Goal: Task Accomplishment & Management: Manage account settings

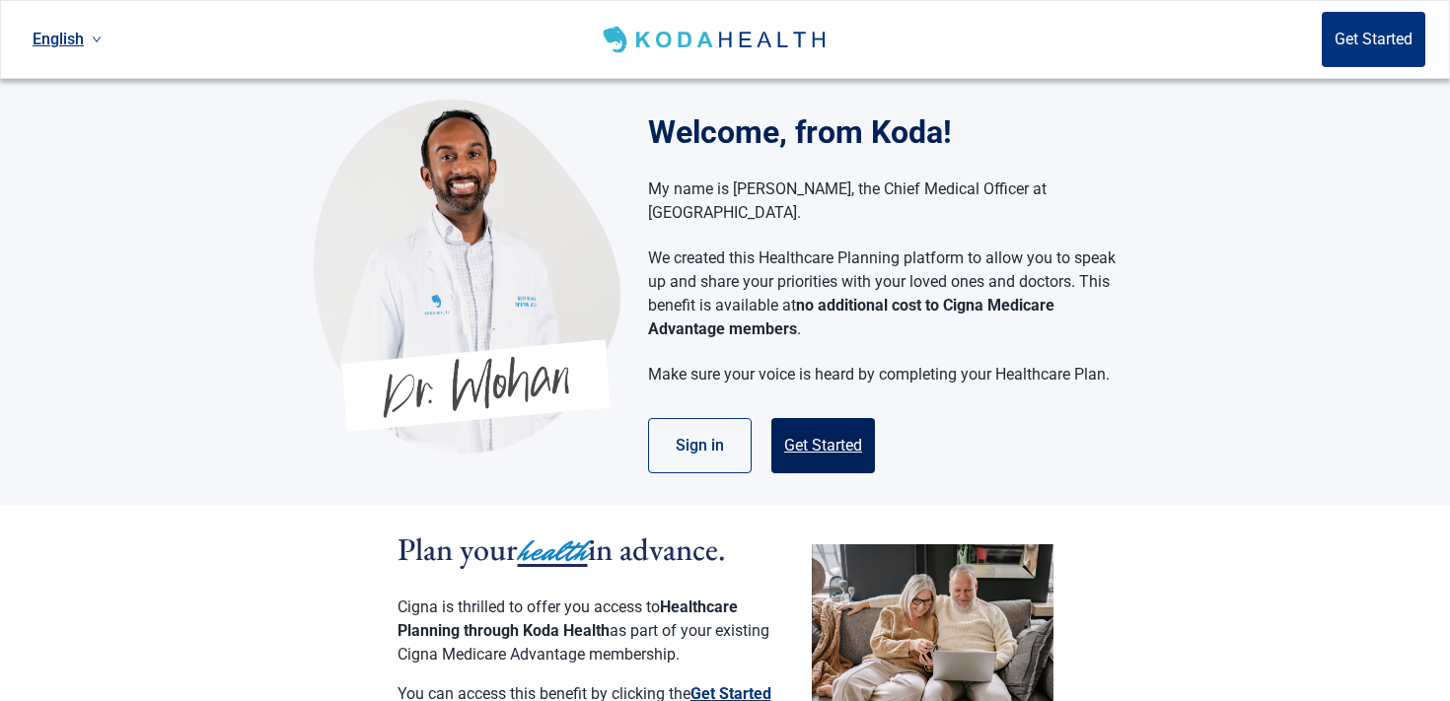
click at [815, 427] on button "Get Started" at bounding box center [823, 445] width 104 height 55
click at [698, 418] on button "Sign in" at bounding box center [700, 445] width 104 height 55
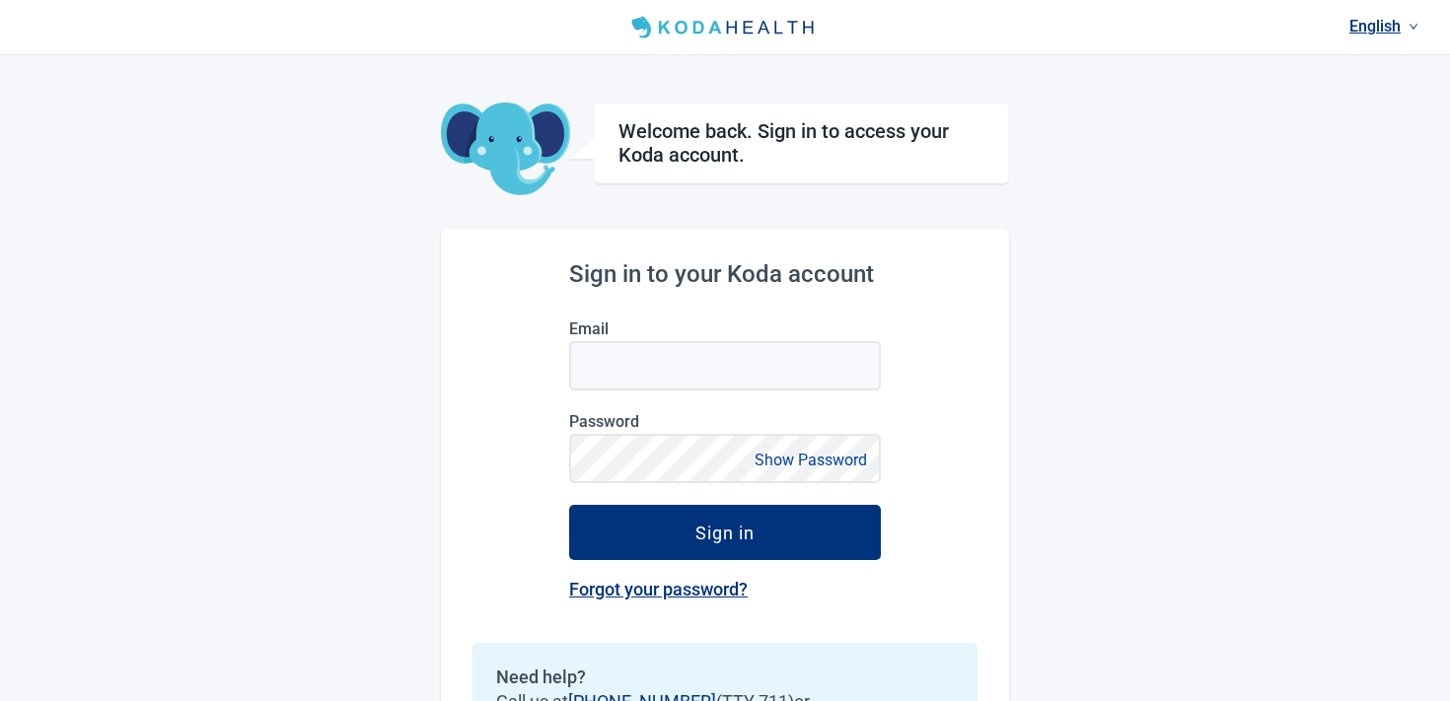
click at [1379, 26] on link "English" at bounding box center [1383, 26] width 85 height 33
click at [1370, 102] on span "Español" at bounding box center [1382, 107] width 61 height 22
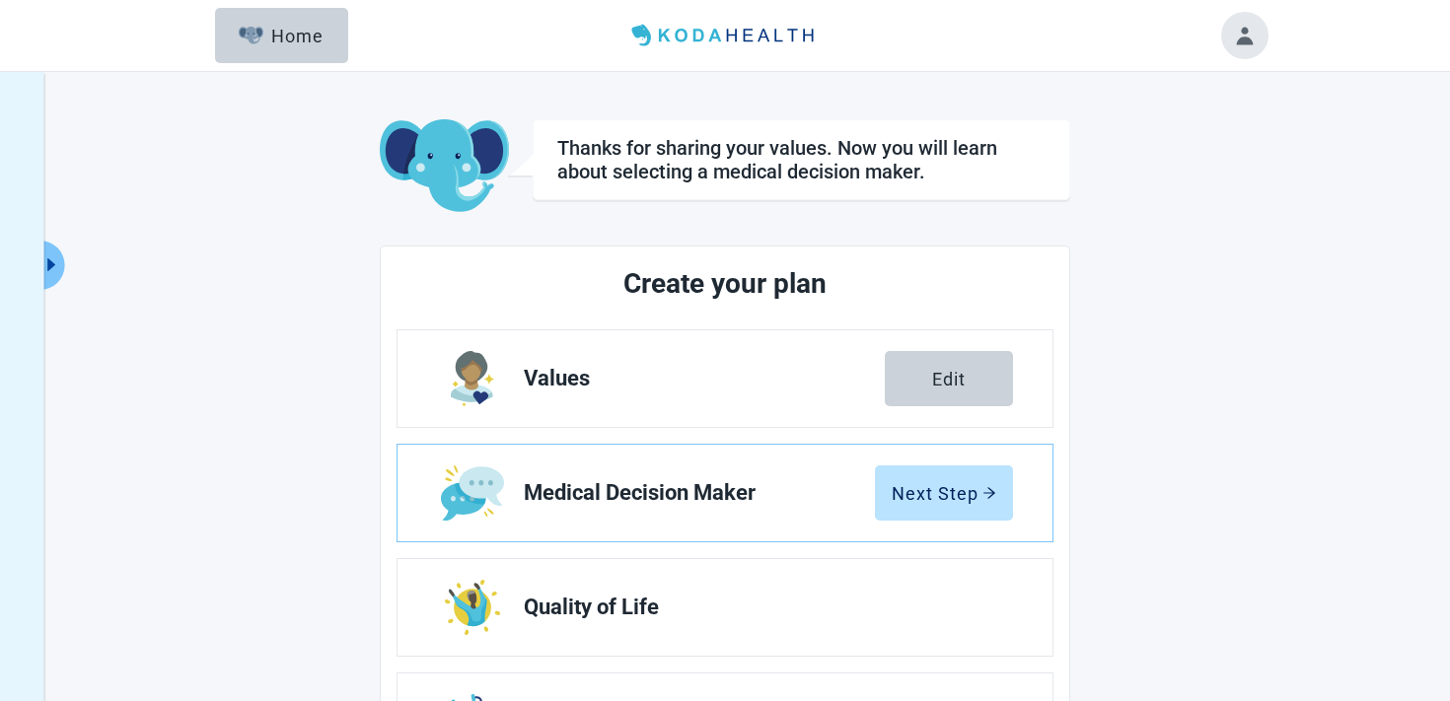
click at [1240, 57] on button "Toggle account menu" at bounding box center [1244, 35] width 47 height 47
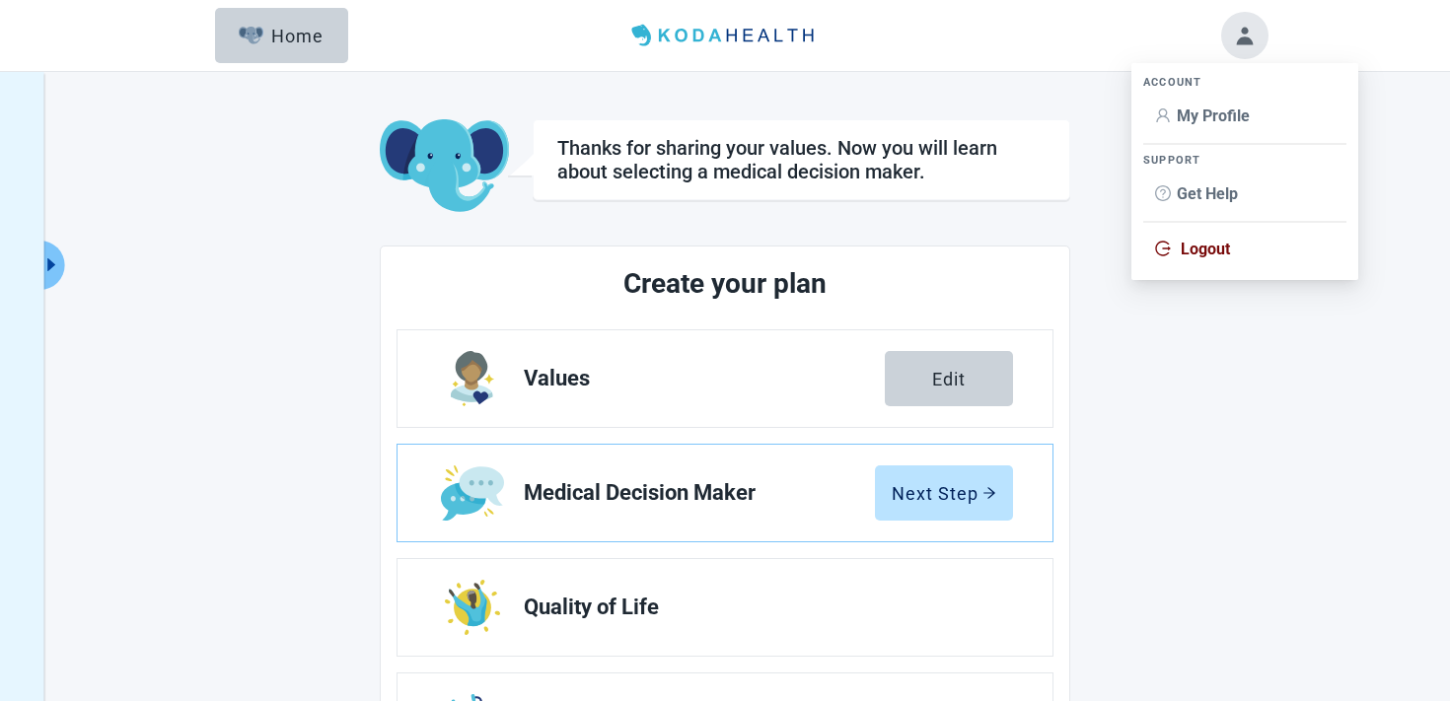
click at [1194, 247] on span "Logout" at bounding box center [1204, 249] width 49 height 19
